Goal: Task Accomplishment & Management: Manage account settings

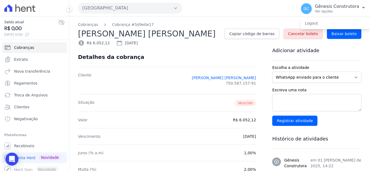
click at [126, 9] on button "[GEOGRAPHIC_DATA]" at bounding box center [130, 8] width 104 height 11
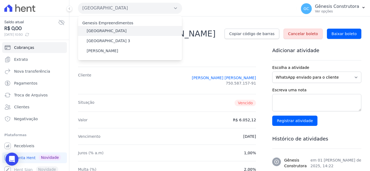
click at [104, 29] on label "[GEOGRAPHIC_DATA]" at bounding box center [107, 31] width 40 height 6
click at [0, 0] on input "[GEOGRAPHIC_DATA]" at bounding box center [0, 0] width 0 height 0
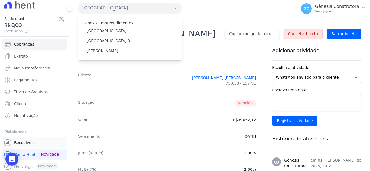
scroll to position [4, 0]
click at [36, 144] on link "Recebíveis" at bounding box center [34, 142] width 65 height 11
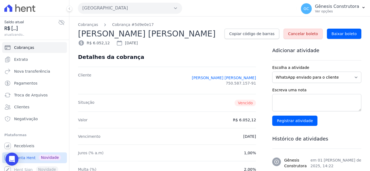
click at [30, 158] on span "Conta Hent" at bounding box center [24, 157] width 21 height 5
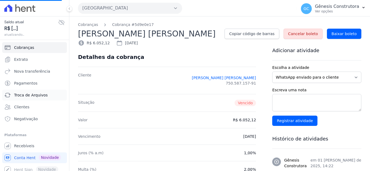
click at [28, 96] on span "Troca de Arquivos" at bounding box center [31, 95] width 34 height 5
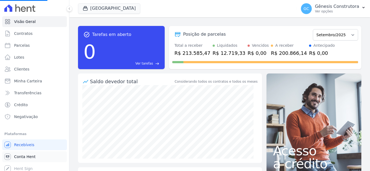
click at [20, 156] on span "Conta Hent" at bounding box center [24, 156] width 21 height 5
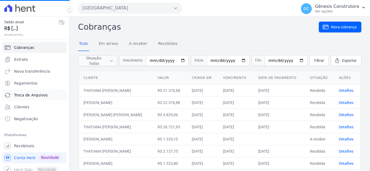
click at [35, 93] on span "Troca de Arquivos" at bounding box center [31, 95] width 34 height 5
click at [44, 99] on link "Troca de Arquivos" at bounding box center [34, 95] width 65 height 11
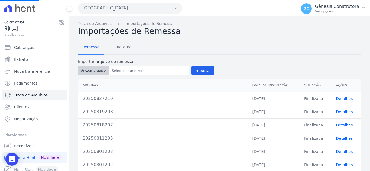
click at [92, 73] on button "Anexar arquivo" at bounding box center [93, 71] width 31 height 10
click at [96, 69] on button "Anexar arquivo" at bounding box center [93, 71] width 31 height 10
type input "20250901211"
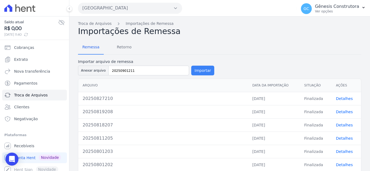
click at [198, 74] on button "Importar" at bounding box center [202, 71] width 23 height 10
click at [128, 8] on button "[GEOGRAPHIC_DATA]" at bounding box center [130, 8] width 104 height 11
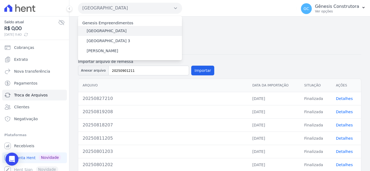
click at [106, 28] on div "[GEOGRAPHIC_DATA]" at bounding box center [130, 31] width 104 height 10
click at [108, 31] on label "[GEOGRAPHIC_DATA]" at bounding box center [107, 31] width 40 height 6
click at [0, 0] on input "[GEOGRAPHIC_DATA]" at bounding box center [0, 0] width 0 height 0
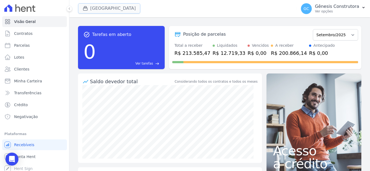
click at [119, 9] on button "[GEOGRAPHIC_DATA]" at bounding box center [109, 8] width 62 height 10
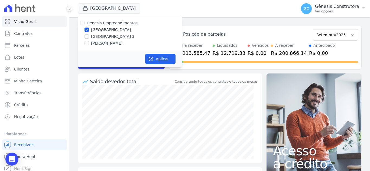
click at [206, 26] on div "Posição de parcelas Abril/2023 Maio/2023 Junho/2023 Julho/2023 Agosto/2023 Sete…" at bounding box center [265, 47] width 192 height 43
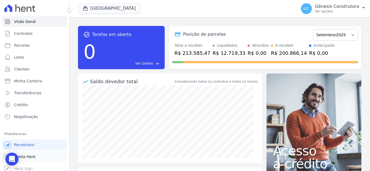
click at [35, 156] on link "Conta Hent" at bounding box center [34, 157] width 65 height 11
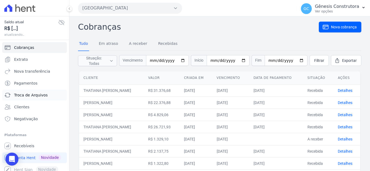
click at [37, 96] on span "Troca de Arquivos" at bounding box center [31, 95] width 34 height 5
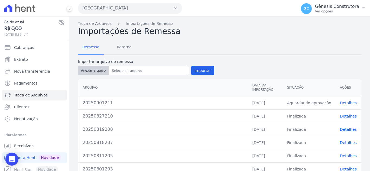
click at [97, 67] on button "Anexar arquivo" at bounding box center [93, 71] width 31 height 10
type input "20250901211"
click at [204, 72] on button "Importar" at bounding box center [202, 71] width 23 height 10
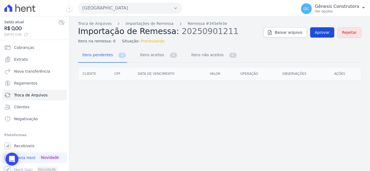
click at [330, 31] on span "Aprovar" at bounding box center [322, 32] width 15 height 5
click at [329, 34] on span "Aprovar" at bounding box center [322, 32] width 15 height 5
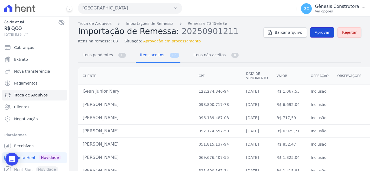
click at [326, 31] on span "Aprovar" at bounding box center [322, 32] width 15 height 5
click at [324, 30] on span "Aprovar" at bounding box center [322, 32] width 15 height 5
click at [315, 32] on span "Aprovar" at bounding box center [322, 32] width 15 height 5
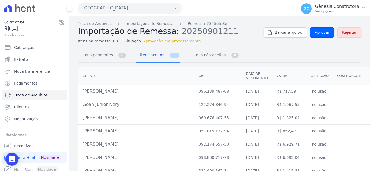
click at [315, 32] on span "Aprovar" at bounding box center [322, 32] width 15 height 5
click at [317, 36] on link "Aprovar" at bounding box center [322, 32] width 24 height 10
click at [316, 34] on span "Aprovar" at bounding box center [322, 32] width 15 height 5
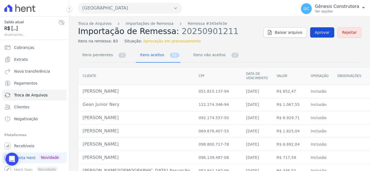
click at [312, 35] on link "Aprovar" at bounding box center [322, 32] width 24 height 10
click at [323, 29] on link "Aprovar" at bounding box center [322, 32] width 24 height 10
click at [320, 34] on span "Aprovar" at bounding box center [322, 32] width 15 height 5
click at [318, 33] on span "Aprovar" at bounding box center [322, 32] width 15 height 5
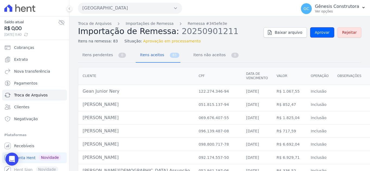
click at [318, 33] on span "Aprovar" at bounding box center [322, 32] width 15 height 5
click at [188, 25] on link "Remessa #345efe3e" at bounding box center [208, 24] width 40 height 6
click at [113, 59] on link "Itens pendentes 0" at bounding box center [102, 55] width 49 height 14
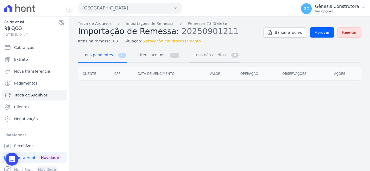
click at [208, 54] on span "Itens não aceitos" at bounding box center [208, 55] width 37 height 11
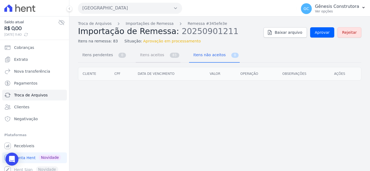
click at [158, 58] on span "Itens aceitos" at bounding box center [151, 55] width 28 height 11
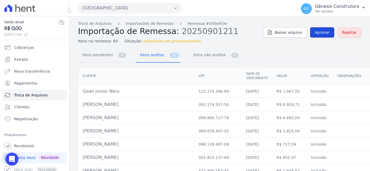
click at [317, 32] on span "Aprovar" at bounding box center [322, 32] width 15 height 5
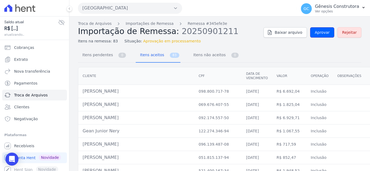
click at [317, 32] on span "Aprovar" at bounding box center [322, 32] width 15 height 5
click at [323, 33] on span "Aprovar" at bounding box center [322, 32] width 15 height 5
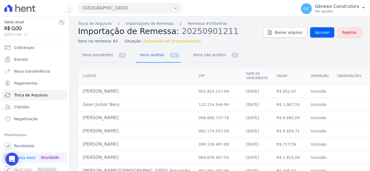
click at [323, 33] on span "Aprovar" at bounding box center [322, 32] width 15 height 5
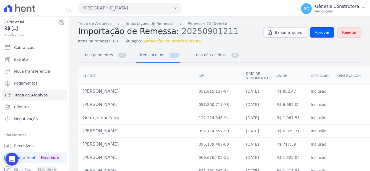
click at [323, 33] on span "Aprovar" at bounding box center [322, 32] width 15 height 5
click at [322, 33] on span "Aprovar" at bounding box center [322, 32] width 15 height 5
click at [316, 34] on span "Aprovar" at bounding box center [322, 32] width 15 height 5
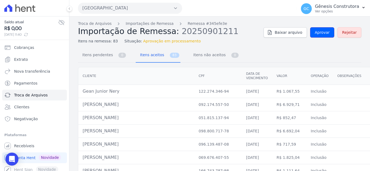
click at [316, 34] on span "Aprovar" at bounding box center [322, 32] width 15 height 5
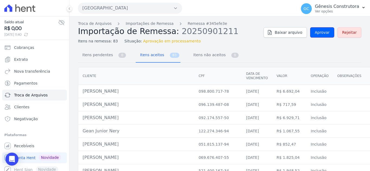
click at [316, 34] on span "Aprovar" at bounding box center [322, 32] width 15 height 5
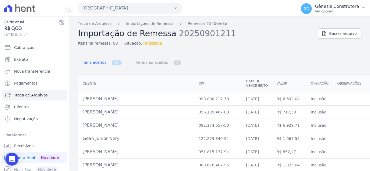
click at [162, 63] on link "Itens não aceitos 0" at bounding box center [156, 63] width 51 height 14
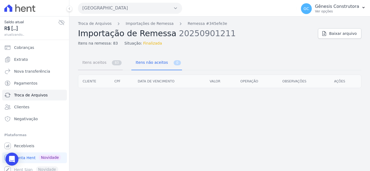
click at [112, 68] on link "Itens aceitos 83" at bounding box center [100, 63] width 45 height 14
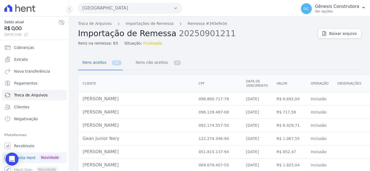
click at [122, 9] on button "[GEOGRAPHIC_DATA]" at bounding box center [130, 8] width 104 height 11
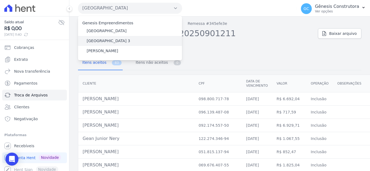
click at [114, 38] on div "[GEOGRAPHIC_DATA] 3" at bounding box center [130, 41] width 104 height 10
click at [110, 45] on div "[GEOGRAPHIC_DATA] 3" at bounding box center [130, 41] width 104 height 10
click at [110, 43] on label "[GEOGRAPHIC_DATA] 3" at bounding box center [109, 41] width 44 height 6
click at [0, 0] on input "[GEOGRAPHIC_DATA] 3" at bounding box center [0, 0] width 0 height 0
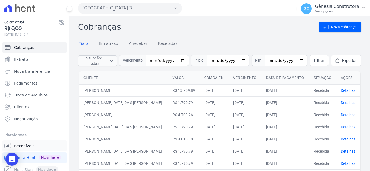
click at [33, 147] on link "Recebíveis" at bounding box center [34, 146] width 65 height 11
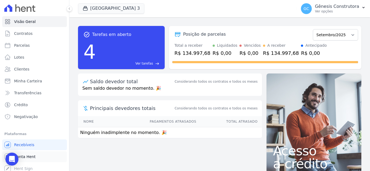
click at [36, 154] on link "Conta Hent" at bounding box center [34, 157] width 65 height 11
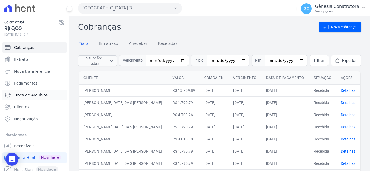
click at [38, 96] on span "Troca de Arquivos" at bounding box center [31, 95] width 34 height 5
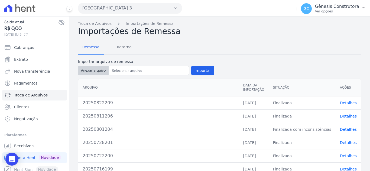
click at [85, 73] on button "Anexar arquivo" at bounding box center [93, 71] width 31 height 10
type input "20250901212"
click at [200, 70] on button "Importar" at bounding box center [202, 71] width 23 height 10
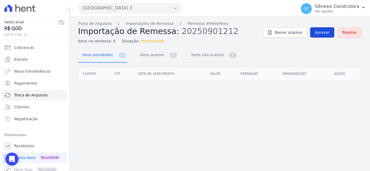
click at [321, 32] on span "Aprovar" at bounding box center [322, 32] width 15 height 5
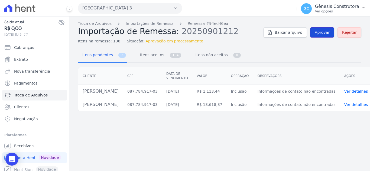
click at [320, 33] on span "Aprovar" at bounding box center [322, 32] width 15 height 5
click at [170, 57] on span "104" at bounding box center [176, 55] width 12 height 5
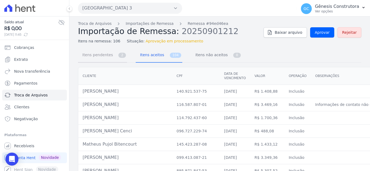
click at [118, 57] on span "2" at bounding box center [122, 55] width 8 height 5
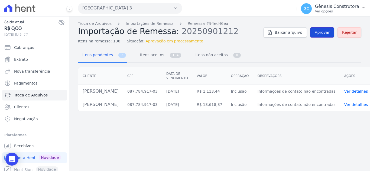
click at [322, 33] on span "Aprovar" at bounding box center [322, 32] width 15 height 5
click at [353, 90] on link "Ver detalhes" at bounding box center [356, 91] width 24 height 4
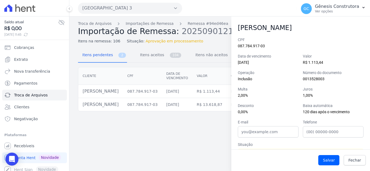
drag, startPoint x: 237, startPoint y: 27, endPoint x: 333, endPoint y: 29, distance: 95.9
click at [333, 29] on div "Angelo Mendes De Vasconcellos" at bounding box center [300, 28] width 139 height 10
copy h2 "Angelo Mendes De Vasconcellos"
click at [279, 133] on input "E-mail" at bounding box center [268, 131] width 61 height 11
paste input "avasconcellos25@gmail.com"
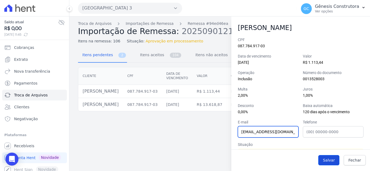
type input "avasconcellos25@gmail.com"
click at [334, 160] on button "Salvar" at bounding box center [328, 160] width 21 height 10
click at [332, 159] on button "Salvar" at bounding box center [328, 160] width 21 height 10
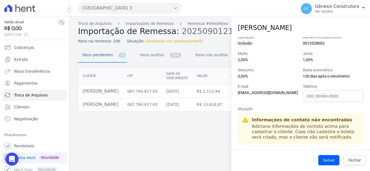
scroll to position [37, 0]
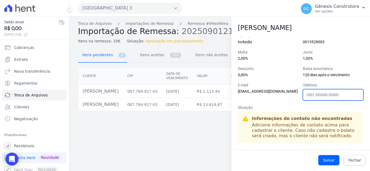
click at [313, 96] on input "Telefone" at bounding box center [333, 94] width 61 height 11
paste input "994607539"
type input "21994607539"
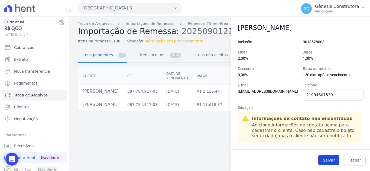
click at [328, 162] on button "Salvar" at bounding box center [328, 160] width 21 height 10
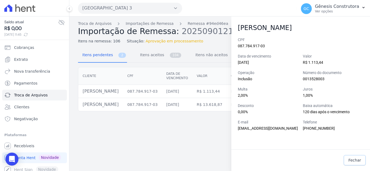
click at [353, 159] on span "Fechar" at bounding box center [354, 160] width 13 height 5
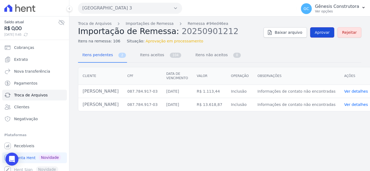
click at [329, 34] on span "Aprovar" at bounding box center [322, 32] width 15 height 5
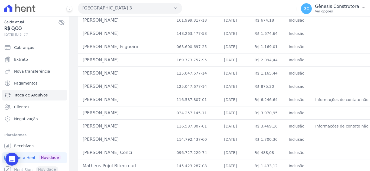
scroll to position [135, 0]
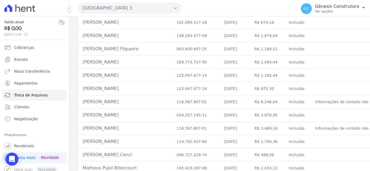
click at [311, 103] on td "Informações de contato não encontradas" at bounding box center [354, 102] width 87 height 13
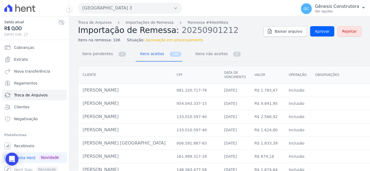
scroll to position [0, 0]
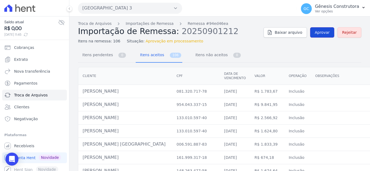
click at [318, 32] on span "Aprovar" at bounding box center [322, 32] width 15 height 5
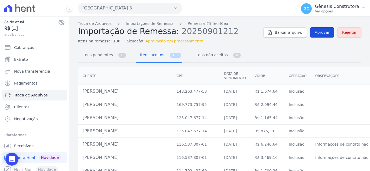
click at [318, 32] on span "Aprovar" at bounding box center [322, 32] width 15 height 5
click at [317, 31] on span "Aprovar" at bounding box center [322, 32] width 15 height 5
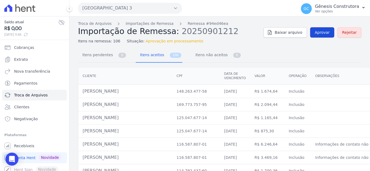
click at [317, 31] on span "Aprovar" at bounding box center [322, 32] width 15 height 5
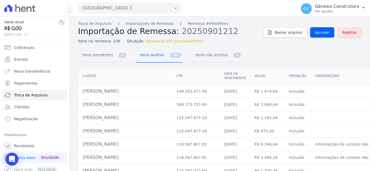
click at [317, 31] on span "Aprovar" at bounding box center [322, 32] width 15 height 5
click at [315, 31] on span "Aprovar" at bounding box center [322, 32] width 15 height 5
click at [319, 33] on span "Aprovar" at bounding box center [322, 32] width 15 height 5
click at [328, 31] on link "Aprovar" at bounding box center [322, 32] width 24 height 10
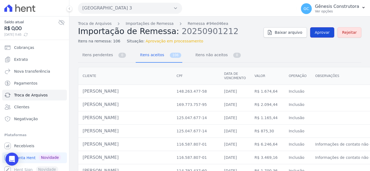
click at [327, 31] on link "Aprovar" at bounding box center [322, 32] width 24 height 10
click at [329, 34] on link "Aprovar" at bounding box center [322, 32] width 24 height 10
click at [316, 34] on span "Aprovar" at bounding box center [322, 32] width 15 height 5
click at [319, 32] on span "Aprovar" at bounding box center [322, 32] width 15 height 5
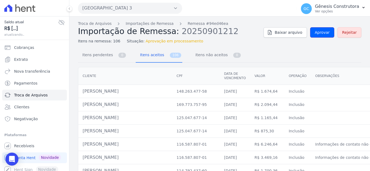
click at [319, 32] on span "Aprovar" at bounding box center [322, 32] width 15 height 5
click at [318, 32] on span "Aprovar" at bounding box center [322, 32] width 15 height 5
click at [321, 35] on span "Aprovar" at bounding box center [322, 32] width 15 height 5
click at [322, 32] on span "Aprovar" at bounding box center [322, 32] width 15 height 5
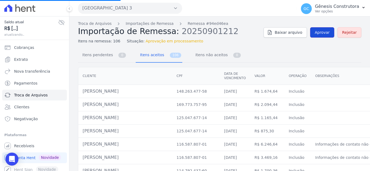
click at [322, 35] on link "Aprovar" at bounding box center [322, 32] width 24 height 10
click at [312, 36] on link "Aprovar" at bounding box center [322, 32] width 24 height 10
click at [335, 142] on td "Informações de contato não encontradas" at bounding box center [354, 144] width 87 height 13
click at [322, 30] on span "Aprovar" at bounding box center [322, 32] width 15 height 5
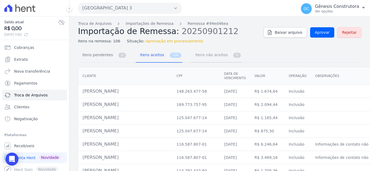
click at [217, 57] on span "Itens não aceitos" at bounding box center [210, 55] width 37 height 11
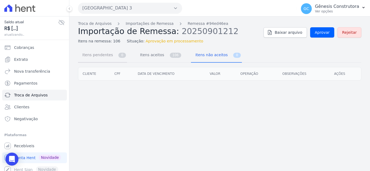
click at [96, 53] on span "Itens pendentes" at bounding box center [96, 55] width 35 height 11
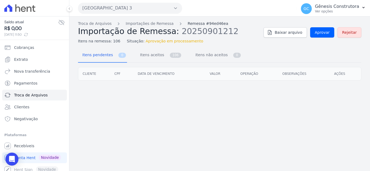
click at [204, 24] on link "Remessa #94ed46ea" at bounding box center [208, 24] width 41 height 6
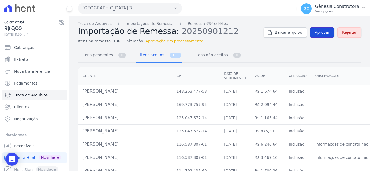
click at [319, 32] on span "Aprovar" at bounding box center [322, 32] width 15 height 5
click at [316, 28] on link "Aprovar" at bounding box center [322, 32] width 24 height 10
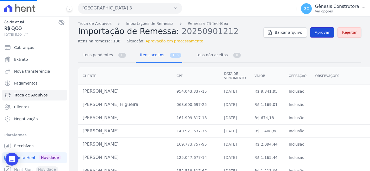
click at [319, 35] on link "Aprovar" at bounding box center [322, 32] width 24 height 10
click at [327, 32] on span "Aprovar" at bounding box center [322, 32] width 15 height 5
click at [328, 31] on link "Aprovar" at bounding box center [322, 32] width 24 height 10
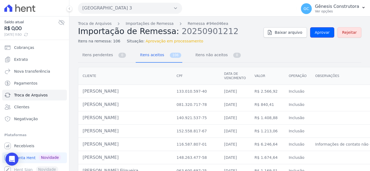
click at [328, 31] on link "Aprovar" at bounding box center [322, 32] width 24 height 10
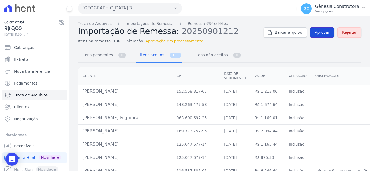
click at [328, 31] on link "Aprovar" at bounding box center [322, 32] width 24 height 10
click at [310, 32] on link "Aprovar" at bounding box center [322, 32] width 24 height 10
click at [318, 30] on span "Aprovar" at bounding box center [322, 32] width 15 height 5
click at [315, 29] on link "Aprovar" at bounding box center [322, 32] width 24 height 10
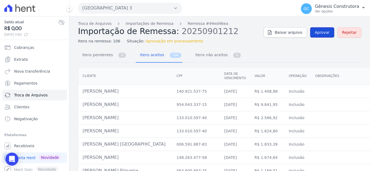
click at [322, 34] on span "Aprovar" at bounding box center [322, 32] width 15 height 5
click at [321, 28] on link "Aprovar" at bounding box center [322, 32] width 24 height 10
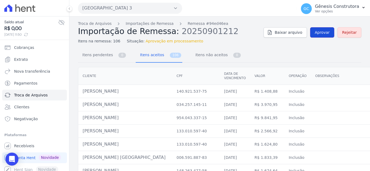
click at [317, 31] on span "Aprovar" at bounding box center [322, 32] width 15 height 5
click at [318, 32] on span "Aprovar" at bounding box center [322, 32] width 15 height 5
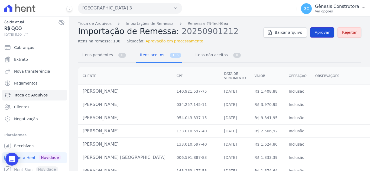
click at [322, 35] on link "Aprovar" at bounding box center [322, 32] width 24 height 10
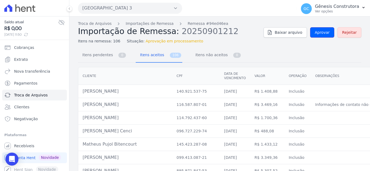
click at [322, 35] on link "Aprovar" at bounding box center [322, 32] width 24 height 10
click at [188, 22] on link "Remessa #94ed46ea" at bounding box center [208, 24] width 41 height 6
click at [314, 36] on link "Aprovar" at bounding box center [322, 32] width 24 height 10
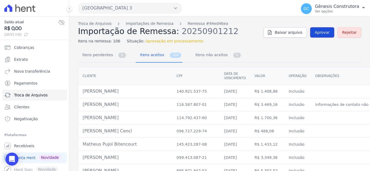
click at [320, 31] on span "Aprovar" at bounding box center [322, 32] width 15 height 5
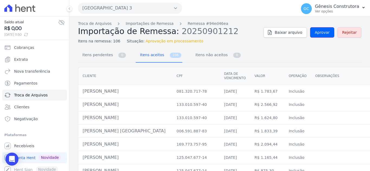
click at [320, 31] on span "Aprovar" at bounding box center [322, 32] width 15 height 5
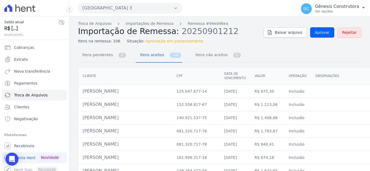
click at [320, 31] on span "Aprovar" at bounding box center [322, 32] width 15 height 5
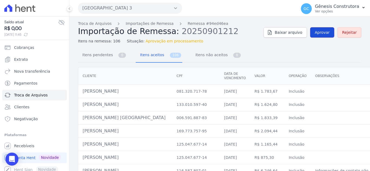
click at [316, 33] on span "Aprovar" at bounding box center [322, 32] width 15 height 5
click at [316, 34] on span "Aprovar" at bounding box center [322, 32] width 15 height 5
click at [99, 55] on span "Itens pendentes" at bounding box center [96, 55] width 35 height 11
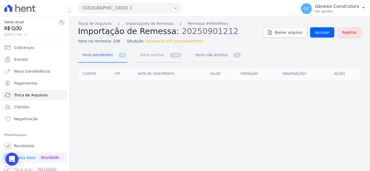
click at [155, 58] on span "Itens aceitos" at bounding box center [151, 55] width 28 height 11
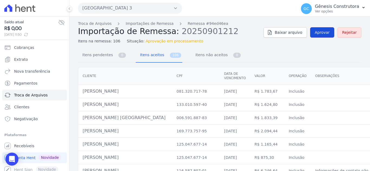
click at [315, 33] on span "Aprovar" at bounding box center [322, 32] width 15 height 5
click at [322, 29] on link "Aprovar" at bounding box center [322, 32] width 24 height 10
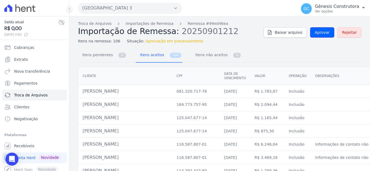
click at [322, 29] on link "Aprovar" at bounding box center [322, 32] width 24 height 10
click at [323, 33] on span "Aprovar" at bounding box center [322, 32] width 15 height 5
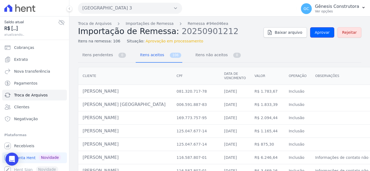
click at [323, 33] on span "Aprovar" at bounding box center [322, 32] width 15 height 5
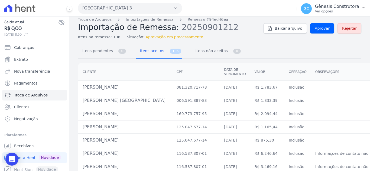
scroll to position [2, 0]
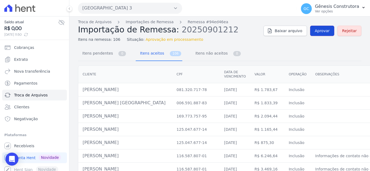
click at [322, 32] on span "Aprovar" at bounding box center [322, 30] width 15 height 5
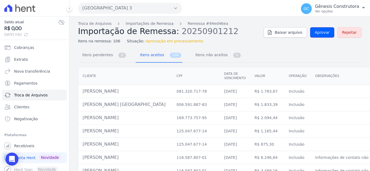
click at [322, 32] on span "Aprovar" at bounding box center [322, 32] width 15 height 5
click at [319, 31] on span "Aprovar" at bounding box center [322, 32] width 15 height 5
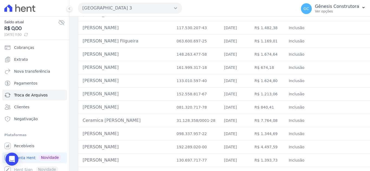
scroll to position [352, 0]
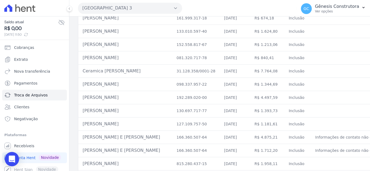
click at [10, 159] on icon "Open Intercom Messenger" at bounding box center [12, 159] width 6 height 7
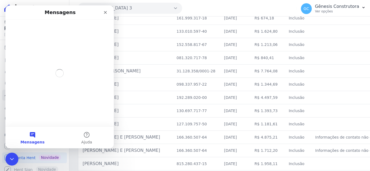
scroll to position [0, 0]
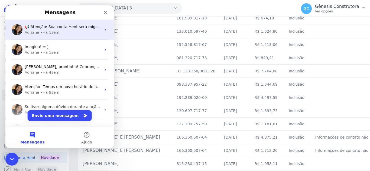
click at [55, 30] on div "• Há 1sem" at bounding box center [49, 33] width 19 height 6
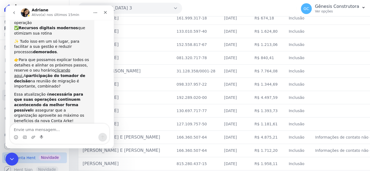
scroll to position [93, 0]
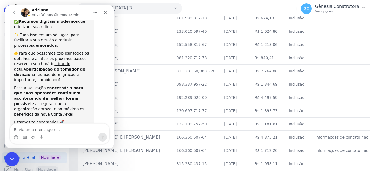
click at [12, 152] on div "Encerramento do Messenger da Intercom" at bounding box center [11, 158] width 13 height 13
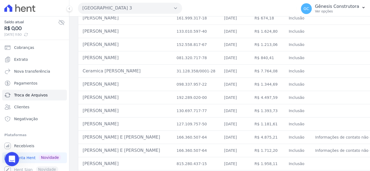
click at [12, 152] on div "Abertura do Messenger da Intercom" at bounding box center [11, 159] width 18 height 18
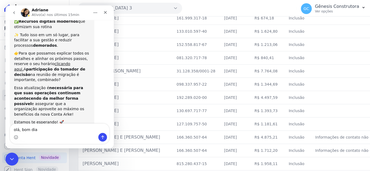
type textarea "olá, bom dia!"
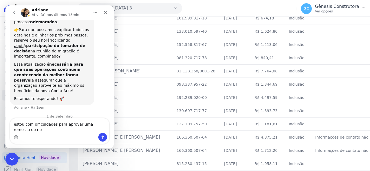
scroll to position [122, 0]
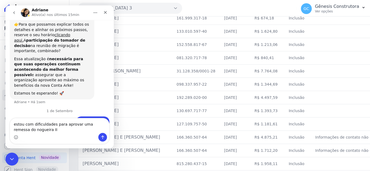
type textarea "estou com dificuldades para aprovar uma remessa do nogueira III"
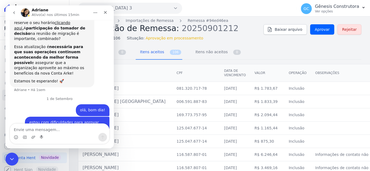
scroll to position [0, 0]
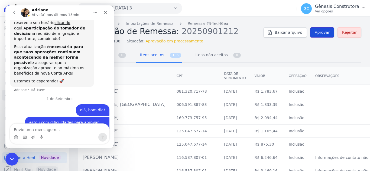
click at [316, 32] on span "Aprovar" at bounding box center [322, 32] width 15 height 5
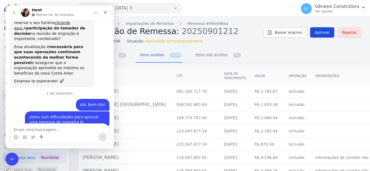
scroll to position [200, 0]
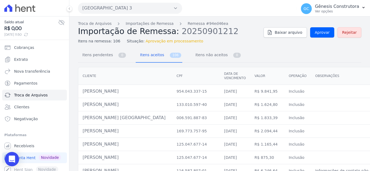
click at [11, 156] on icon "Open Intercom Messenger" at bounding box center [11, 159] width 7 height 7
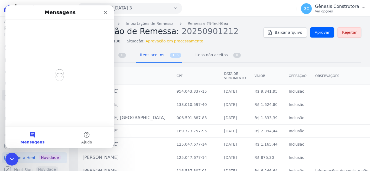
scroll to position [0, 0]
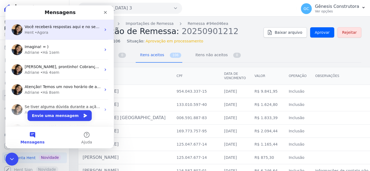
click at [58, 32] on div "Hent • Agora" at bounding box center [63, 33] width 76 height 6
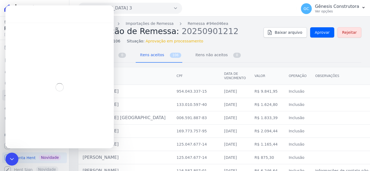
scroll to position [200, 0]
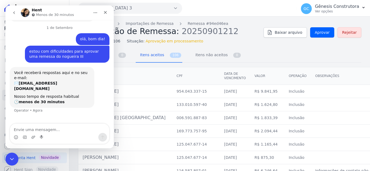
click at [66, 127] on textarea "Envie uma mensagem..." at bounding box center [59, 128] width 99 height 9
type textarea "esta constando como "Aprovação em Processamento""
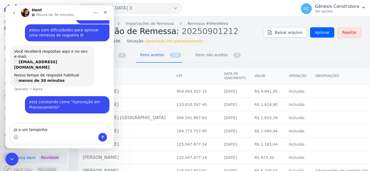
type textarea "já a um tempinho"
click at [63, 134] on div "Messenger da Intercom" at bounding box center [59, 137] width 99 height 9
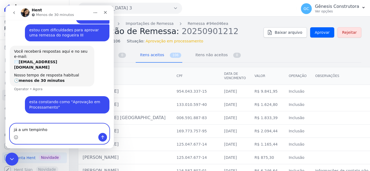
click at [61, 131] on textarea "já a um tempinho" at bounding box center [59, 128] width 99 height 9
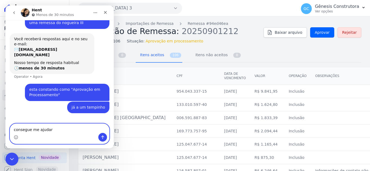
type textarea "consegue me ajudar?"
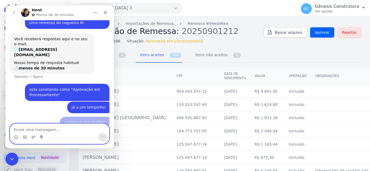
scroll to position [246, 0]
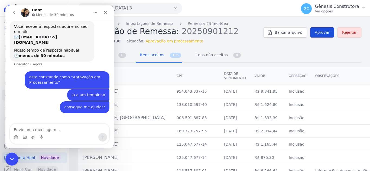
click at [316, 35] on link "Aprovar" at bounding box center [322, 32] width 24 height 10
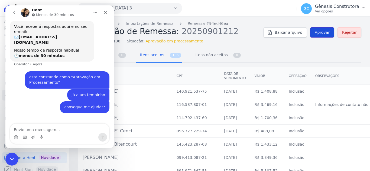
click at [312, 35] on link "Aprovar" at bounding box center [322, 32] width 24 height 10
click at [6, 160] on div "Encerramento do Messenger da Intercom" at bounding box center [11, 158] width 13 height 13
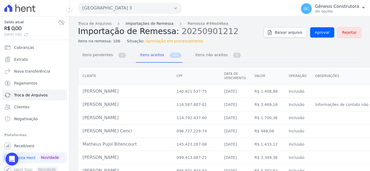
click at [141, 24] on link "Importações de Remessa" at bounding box center [150, 24] width 48 height 6
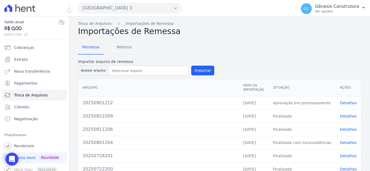
click at [348, 102] on link "Detalhes" at bounding box center [348, 103] width 17 height 4
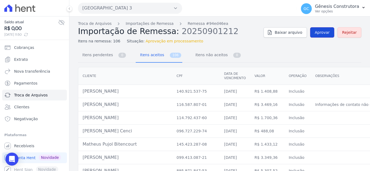
click at [328, 34] on link "Aprovar" at bounding box center [322, 32] width 24 height 10
click at [155, 24] on link "Importações de Remessa" at bounding box center [150, 24] width 48 height 6
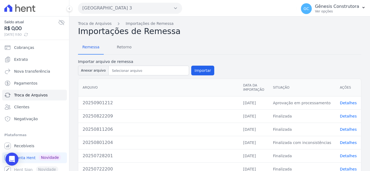
click at [132, 11] on button "[GEOGRAPHIC_DATA] 3" at bounding box center [130, 8] width 104 height 11
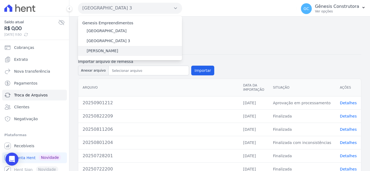
click at [103, 50] on label "[PERSON_NAME]" at bounding box center [102, 51] width 31 height 6
click at [0, 0] on input "[PERSON_NAME]" at bounding box center [0, 0] width 0 height 0
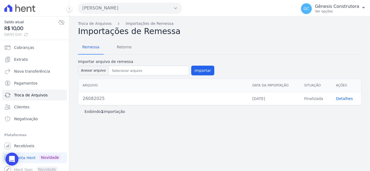
click at [151, 14] on div "Hildegardo De Noronha Genesis Empreendimentos Estação Nogueira Estação Nogueira…" at bounding box center [186, 8] width 216 height 17
click at [96, 70] on button "Anexar arquivo" at bounding box center [93, 71] width 31 height 10
type input "REMESSA SETEMBRO"
click at [200, 72] on button "Importar" at bounding box center [202, 71] width 23 height 10
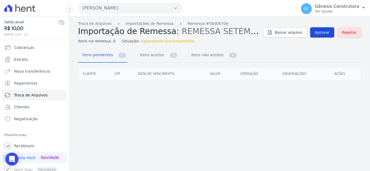
click at [320, 34] on span "Aprovar" at bounding box center [322, 32] width 15 height 5
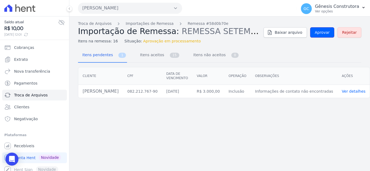
click at [320, 34] on span "Aprovar" at bounding box center [322, 32] width 15 height 5
click at [352, 91] on link "Ver detalhes" at bounding box center [354, 91] width 24 height 4
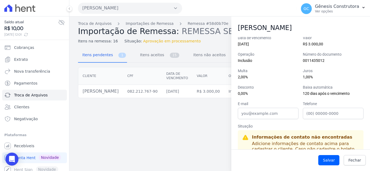
scroll to position [27, 0]
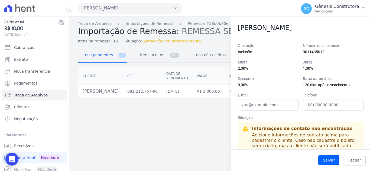
drag, startPoint x: 131, startPoint y: 93, endPoint x: 81, endPoint y: 93, distance: 50.6
click at [81, 93] on td "Leonardo De Souza Testai" at bounding box center [100, 91] width 45 height 13
copy td "Leonardo De Souza Testai"
click at [253, 108] on input "E-mail" at bounding box center [268, 104] width 61 height 11
paste input "lstestai@gmail.com"
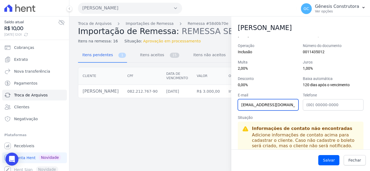
type input "lstestai@gmail.com"
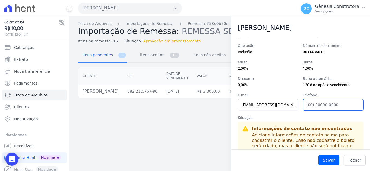
click at [328, 105] on input "Telefone" at bounding box center [333, 104] width 61 height 11
click at [316, 107] on input "Telefone" at bounding box center [333, 104] width 61 height 11
paste input "999993317"
type input "21999993317"
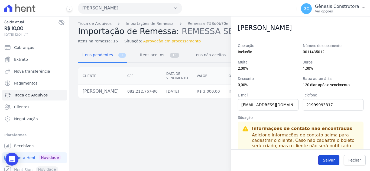
click at [335, 162] on button "Salvar" at bounding box center [328, 160] width 21 height 10
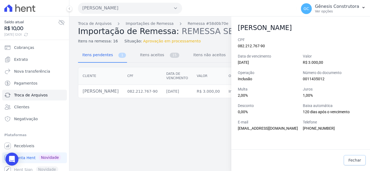
click at [351, 160] on span "Fechar" at bounding box center [354, 160] width 13 height 5
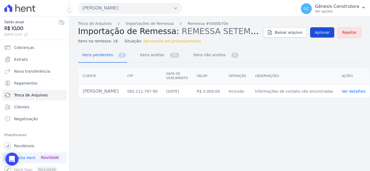
click at [323, 30] on link "Aprovar" at bounding box center [322, 32] width 24 height 10
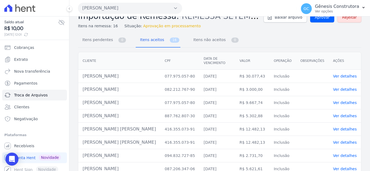
scroll to position [0, 0]
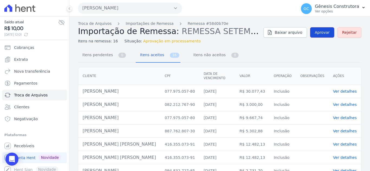
click at [315, 34] on span "Aprovar" at bounding box center [322, 32] width 15 height 5
click at [315, 31] on span "Aprovar" at bounding box center [322, 32] width 15 height 5
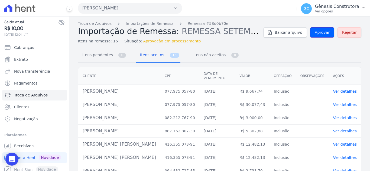
click at [315, 31] on span "Aprovar" at bounding box center [322, 32] width 15 height 5
click at [319, 35] on link "Aprovar" at bounding box center [322, 32] width 24 height 10
click at [320, 33] on span "Aprovar" at bounding box center [322, 32] width 15 height 5
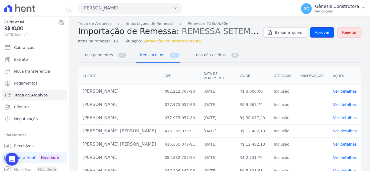
click at [320, 33] on span "Aprovar" at bounding box center [322, 32] width 15 height 5
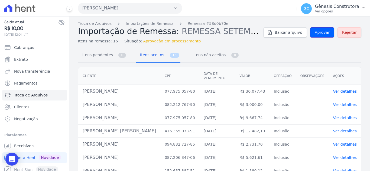
click at [320, 33] on span "Aprovar" at bounding box center [322, 32] width 15 height 5
click at [323, 30] on span "Aprovar" at bounding box center [322, 32] width 15 height 5
click at [320, 34] on span "Aprovar" at bounding box center [322, 32] width 15 height 5
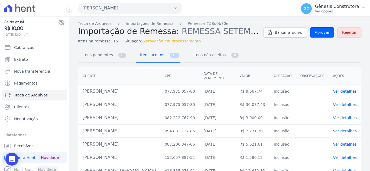
click at [320, 34] on span "Aprovar" at bounding box center [322, 32] width 15 height 5
click at [142, 27] on span "Importação de Remessa:" at bounding box center [128, 31] width 101 height 9
click at [144, 25] on link "Importações de Remessa" at bounding box center [150, 24] width 48 height 6
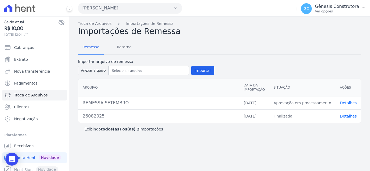
click at [353, 102] on link "Detalhes" at bounding box center [348, 103] width 17 height 4
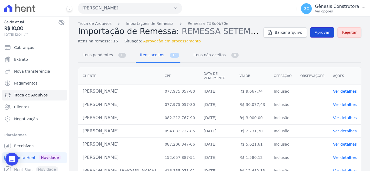
click at [315, 32] on span "Aprovar" at bounding box center [322, 32] width 15 height 5
click at [321, 34] on span "Aprovar" at bounding box center [322, 32] width 15 height 5
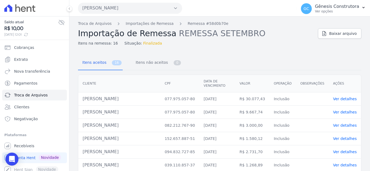
click at [116, 9] on button "Hildegardo De Noronha" at bounding box center [130, 8] width 104 height 11
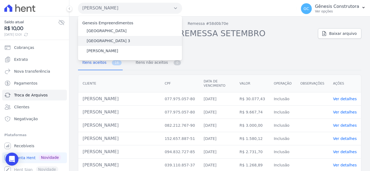
click at [107, 39] on label "[GEOGRAPHIC_DATA] 3" at bounding box center [109, 41] width 44 height 6
click at [0, 0] on input "[GEOGRAPHIC_DATA] 3" at bounding box center [0, 0] width 0 height 0
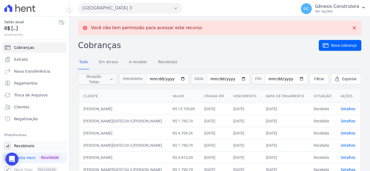
click at [25, 147] on span "Recebíveis" at bounding box center [24, 146] width 20 height 5
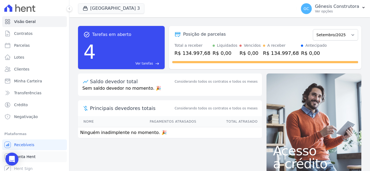
click at [31, 155] on span "Conta Hent" at bounding box center [24, 156] width 21 height 5
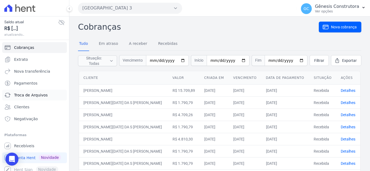
click at [44, 97] on span "Troca de Arquivos" at bounding box center [31, 95] width 34 height 5
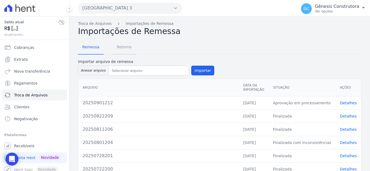
click at [126, 46] on span "Retorno" at bounding box center [123, 47] width 21 height 11
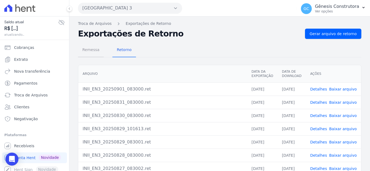
click at [91, 52] on span "Remessa" at bounding box center [91, 49] width 24 height 11
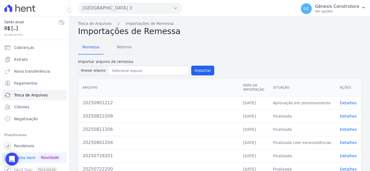
click at [343, 101] on link "Detalhes" at bounding box center [348, 103] width 17 height 4
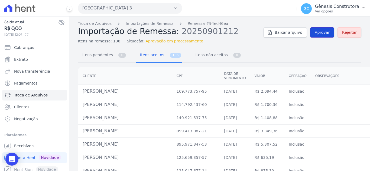
click at [318, 30] on span "Aprovar" at bounding box center [322, 32] width 15 height 5
click at [318, 34] on span "Aprovar" at bounding box center [322, 32] width 15 height 5
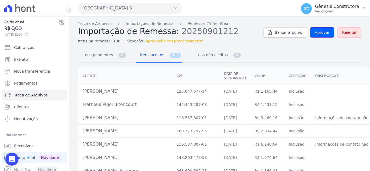
click at [318, 34] on span "Aprovar" at bounding box center [322, 32] width 15 height 5
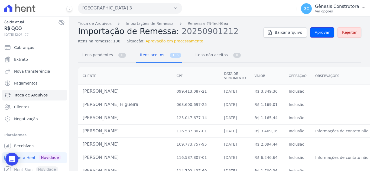
click at [318, 34] on span "Aprovar" at bounding box center [322, 32] width 15 height 5
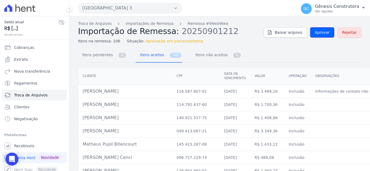
click at [318, 34] on span "Aprovar" at bounding box center [322, 32] width 15 height 5
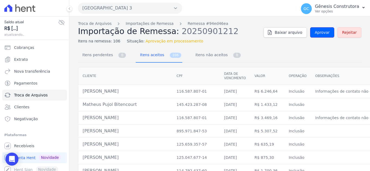
click at [318, 34] on span "Aprovar" at bounding box center [322, 32] width 15 height 5
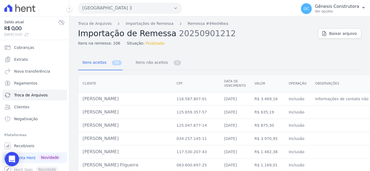
click at [9, 160] on icon "Open Intercom Messenger" at bounding box center [11, 159] width 7 height 7
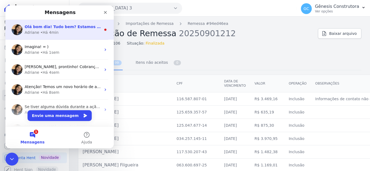
click at [64, 31] on div "Adriane • Há 4min" at bounding box center [63, 33] width 76 height 6
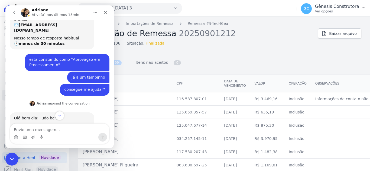
scroll to position [284, 0]
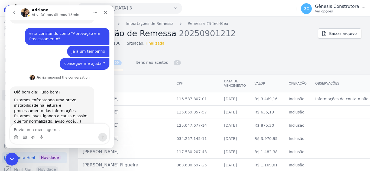
click at [43, 129] on textarea "Envie uma mensagem..." at bounding box center [59, 128] width 99 height 9
type textarea "OBRIGADA"
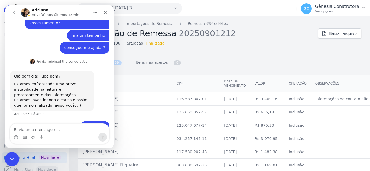
drag, startPoint x: 9, startPoint y: 158, endPoint x: 8, endPoint y: 161, distance: 3.2
click at [9, 158] on icon "Encerramento do Messenger da Intercom" at bounding box center [11, 158] width 6 height 6
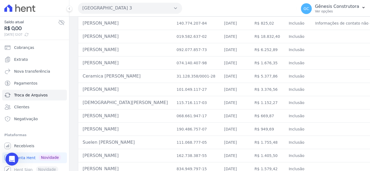
scroll to position [1243, 0]
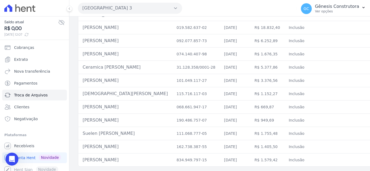
click at [141, 8] on button "[GEOGRAPHIC_DATA] 3" at bounding box center [130, 8] width 104 height 11
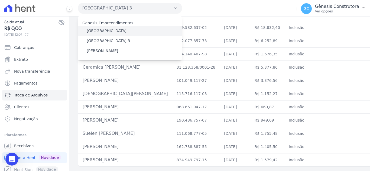
click at [111, 30] on label "[GEOGRAPHIC_DATA]" at bounding box center [107, 31] width 40 height 6
click at [0, 0] on input "[GEOGRAPHIC_DATA]" at bounding box center [0, 0] width 0 height 0
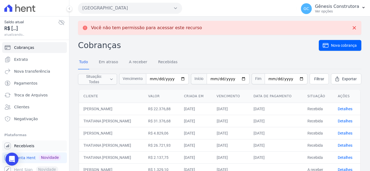
click at [41, 145] on link "Recebíveis" at bounding box center [34, 146] width 65 height 11
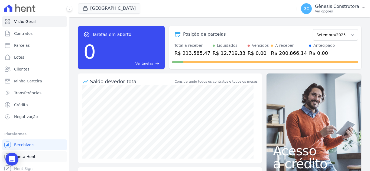
click at [26, 157] on span "Conta Hent" at bounding box center [24, 156] width 21 height 5
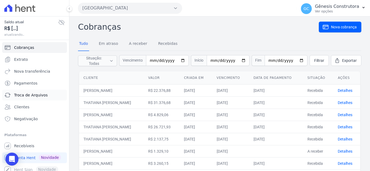
click at [36, 96] on span "Troca de Arquivos" at bounding box center [31, 95] width 34 height 5
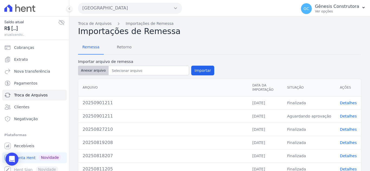
click at [97, 71] on button "Anexar arquivo" at bounding box center [93, 71] width 31 height 10
type input "20250901213"
click at [202, 73] on button "Importar" at bounding box center [202, 71] width 23 height 10
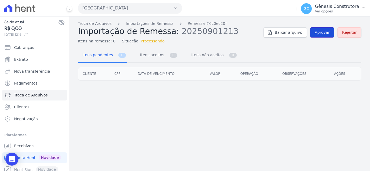
click at [320, 34] on span "Aprovar" at bounding box center [322, 32] width 15 height 5
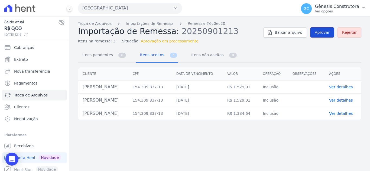
click at [322, 34] on span "Aprovar" at bounding box center [322, 32] width 15 height 5
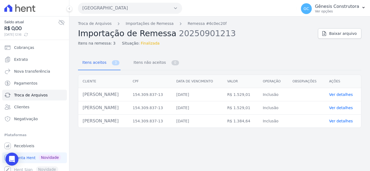
click at [335, 93] on link "Ver detalhes" at bounding box center [341, 95] width 24 height 4
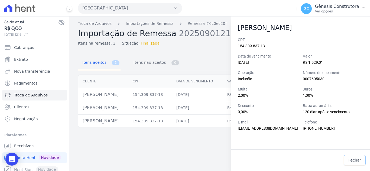
click at [347, 162] on link "Fechar" at bounding box center [355, 160] width 22 height 10
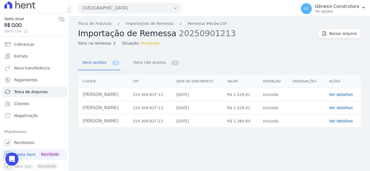
scroll to position [4, 0]
click at [22, 139] on link "Recebíveis" at bounding box center [34, 142] width 65 height 11
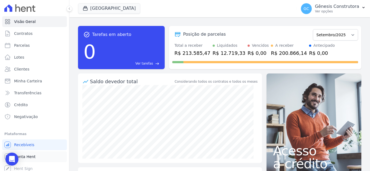
click at [38, 158] on link "Conta Hent" at bounding box center [34, 157] width 65 height 11
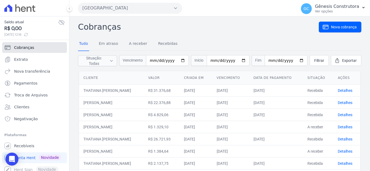
click at [38, 48] on link "Cobranças" at bounding box center [34, 47] width 65 height 11
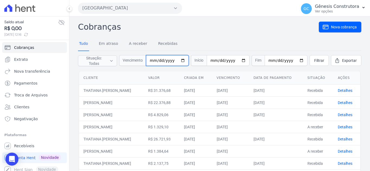
click at [155, 58] on input "date" at bounding box center [167, 60] width 43 height 11
type input "0025-09-30"
type input "2025-09-30"
click at [314, 58] on span "Filtrar" at bounding box center [319, 60] width 10 height 5
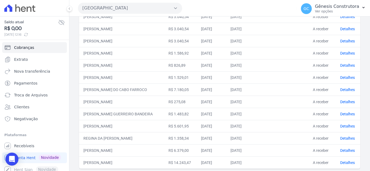
scroll to position [207, 0]
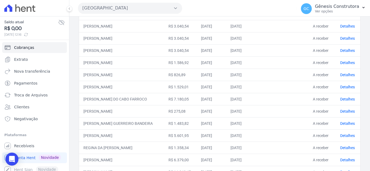
click at [343, 92] on td "Detalhes" at bounding box center [348, 87] width 24 height 12
click at [343, 89] on link "Detalhes" at bounding box center [347, 87] width 15 height 4
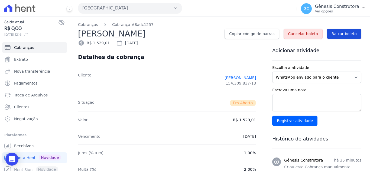
click at [345, 29] on link "Baixar boleto" at bounding box center [344, 34] width 34 height 10
click at [93, 26] on link "Cobranças" at bounding box center [88, 25] width 20 height 6
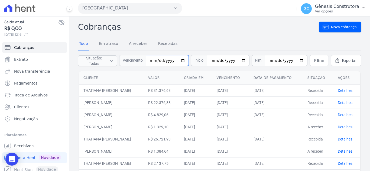
click at [154, 60] on input "date" at bounding box center [167, 60] width 43 height 11
type input "[DATE]"
click at [314, 59] on span "Filtrar" at bounding box center [319, 60] width 10 height 5
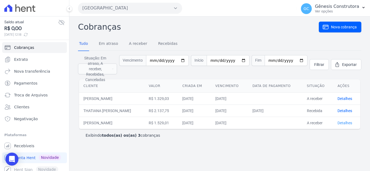
click at [347, 121] on link "Detalhes" at bounding box center [344, 123] width 15 height 4
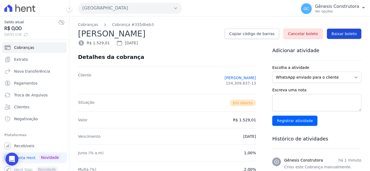
click at [347, 33] on span "Baixar boleto" at bounding box center [343, 33] width 25 height 5
click at [92, 23] on link "Cobranças" at bounding box center [88, 25] width 20 height 6
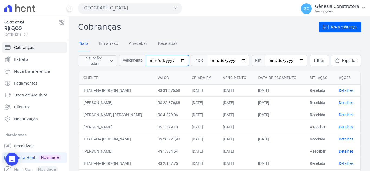
click at [156, 61] on input "date" at bounding box center [167, 60] width 43 height 11
type input "[DATE]"
click at [314, 61] on span "Filtrar" at bounding box center [319, 60] width 10 height 5
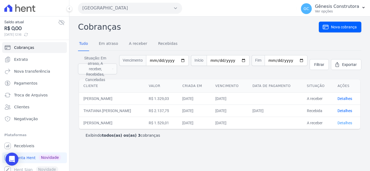
click at [341, 121] on link "Detalhes" at bounding box center [344, 123] width 15 height 4
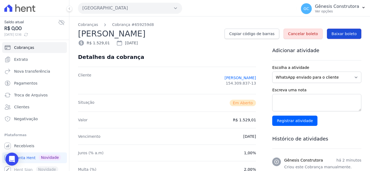
click at [355, 31] on link "Baixar boleto" at bounding box center [344, 34] width 34 height 10
click at [90, 23] on link "Cobranças" at bounding box center [88, 25] width 20 height 6
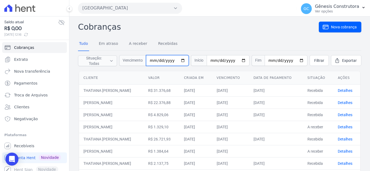
click at [155, 63] on input "date" at bounding box center [167, 60] width 43 height 11
type input "[DATE]"
click at [314, 60] on span "Filtrar" at bounding box center [319, 60] width 10 height 5
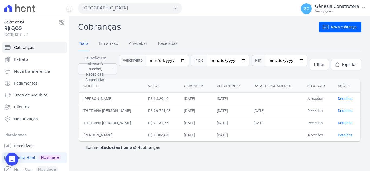
click at [341, 133] on link "Detalhes" at bounding box center [345, 135] width 15 height 4
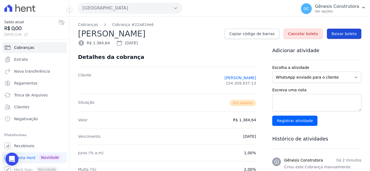
click at [334, 29] on link "Baixar boleto" at bounding box center [344, 34] width 34 height 10
